Goal: Information Seeking & Learning: Learn about a topic

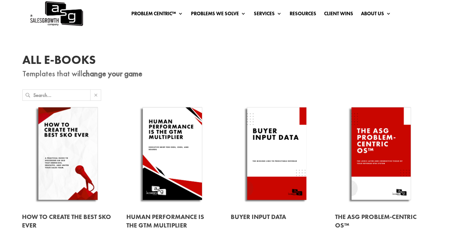
click at [71, 141] on link at bounding box center [68, 155] width 92 height 105
click at [83, 93] on input "text" at bounding box center [61, 95] width 57 height 11
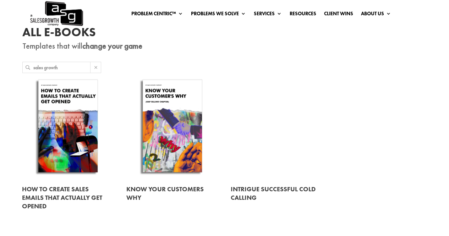
scroll to position [29, 0]
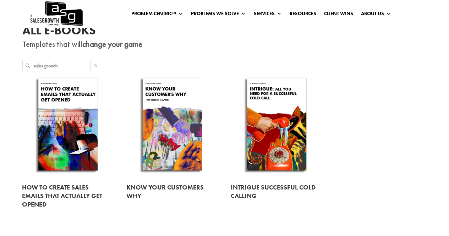
type input "sales growth"
click at [69, 137] on link at bounding box center [68, 125] width 92 height 105
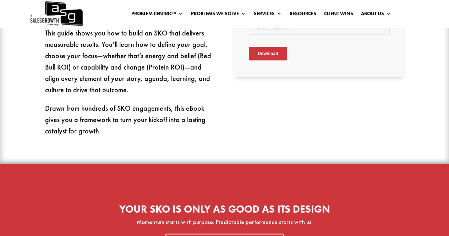
scroll to position [333, 0]
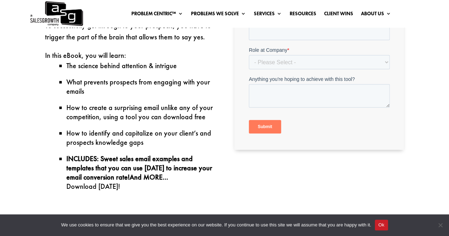
scroll to position [276, 0]
